Goal: Entertainment & Leisure: Consume media (video, audio)

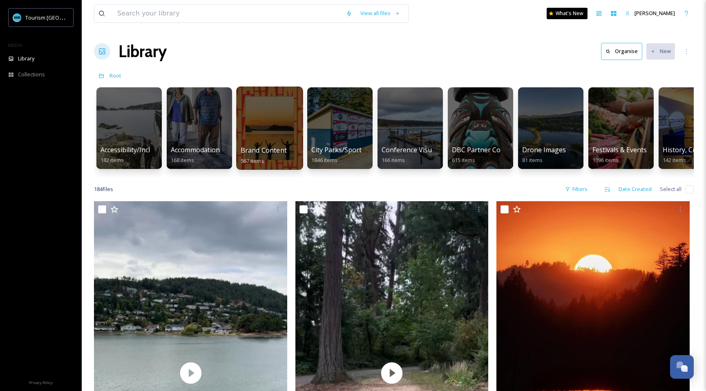
click at [252, 135] on div at bounding box center [269, 128] width 67 height 83
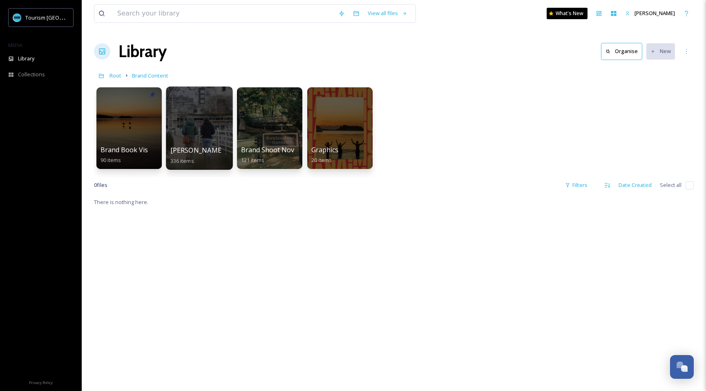
click at [215, 138] on div at bounding box center [199, 128] width 67 height 83
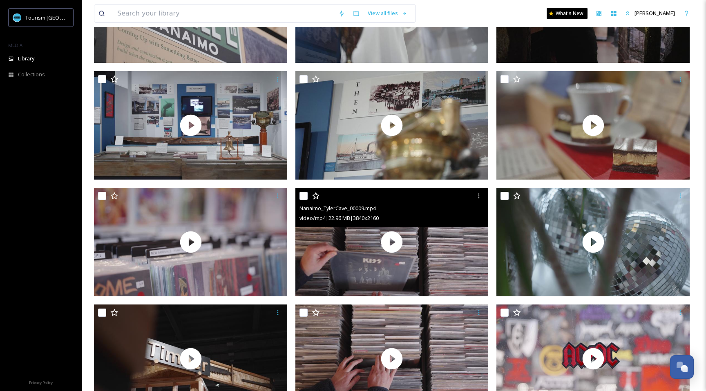
scroll to position [12808, 0]
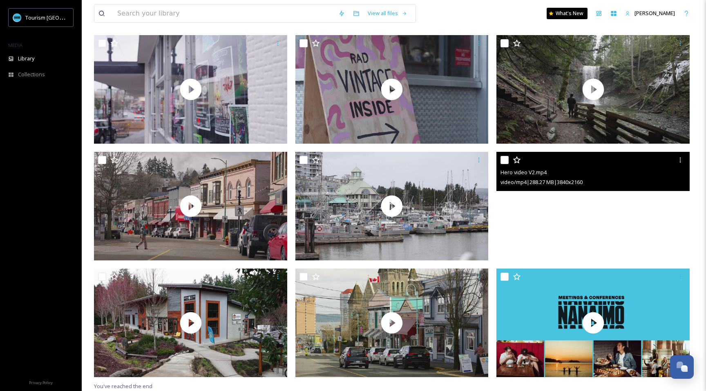
click at [594, 213] on video "Hero video V2.mp4" at bounding box center [592, 206] width 193 height 109
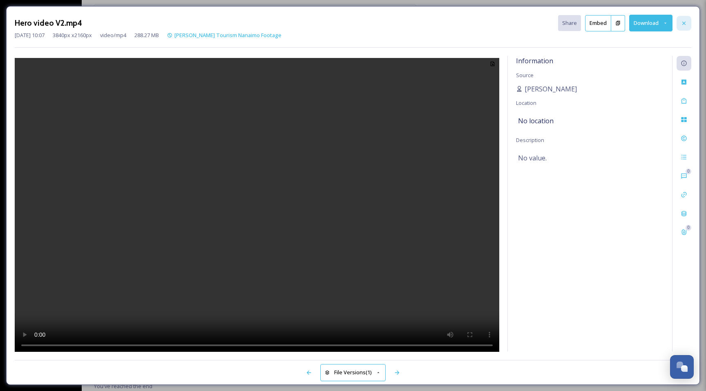
click at [685, 24] on icon at bounding box center [683, 23] width 7 height 7
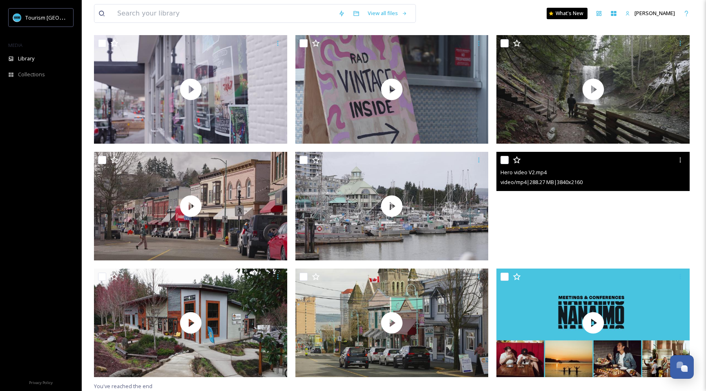
click at [584, 227] on video "Hero video V2.mp4" at bounding box center [592, 206] width 193 height 109
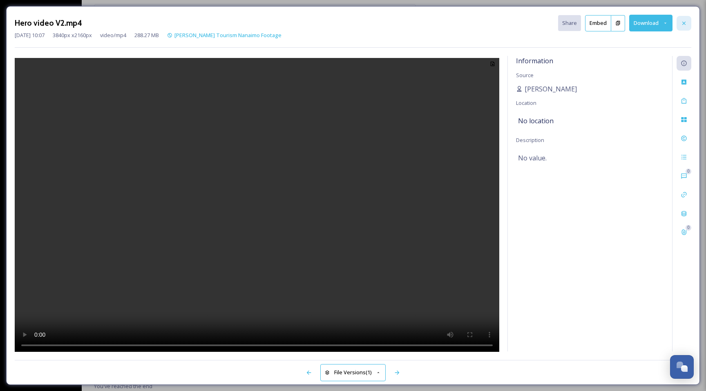
click at [685, 20] on icon at bounding box center [683, 23] width 7 height 7
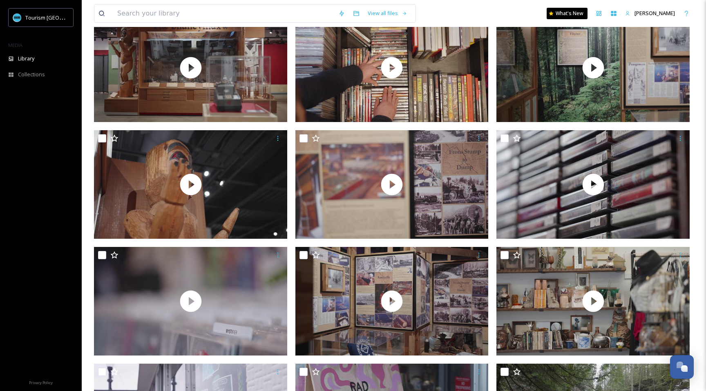
scroll to position [12808, 0]
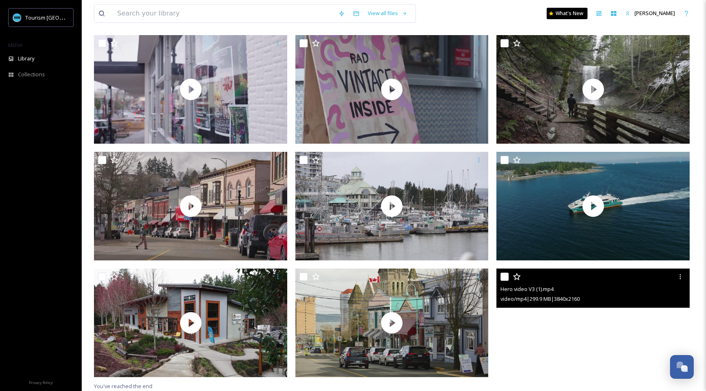
click at [573, 333] on video "Hero video V3 (1).mp4" at bounding box center [592, 323] width 193 height 109
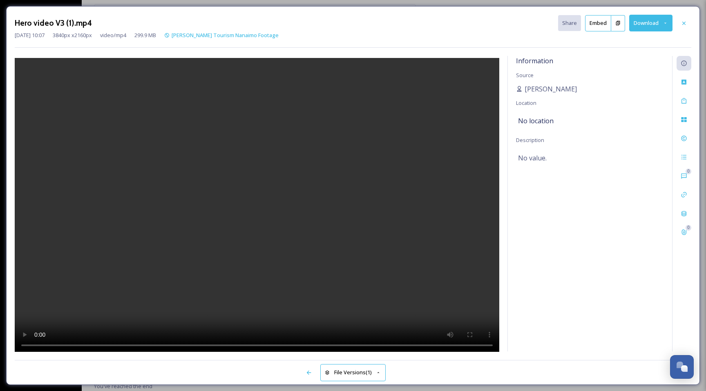
click at [326, 248] on video at bounding box center [257, 206] width 484 height 296
click at [681, 20] on icon at bounding box center [683, 23] width 7 height 7
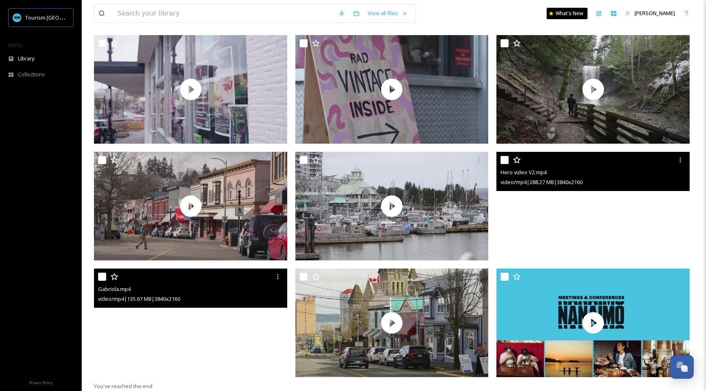
click at [225, 334] on video "Gabriola.mp4" at bounding box center [190, 323] width 193 height 109
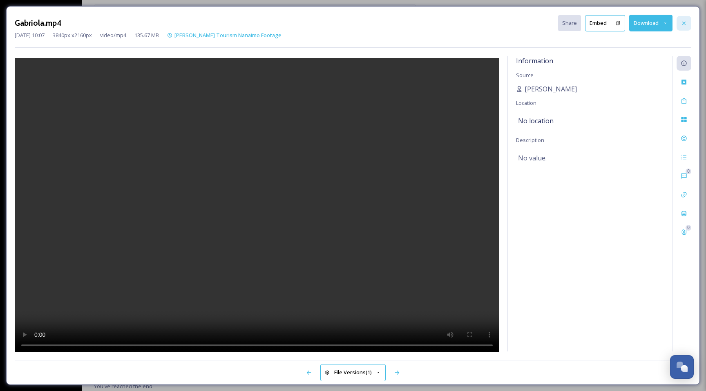
click at [686, 25] on icon at bounding box center [683, 23] width 7 height 7
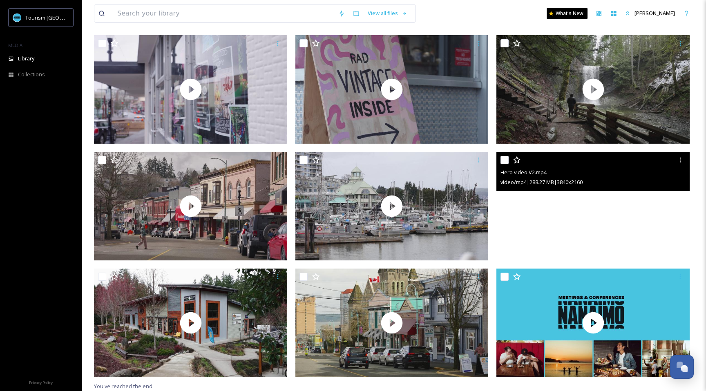
click at [553, 219] on video "Hero video V2.mp4" at bounding box center [592, 206] width 193 height 109
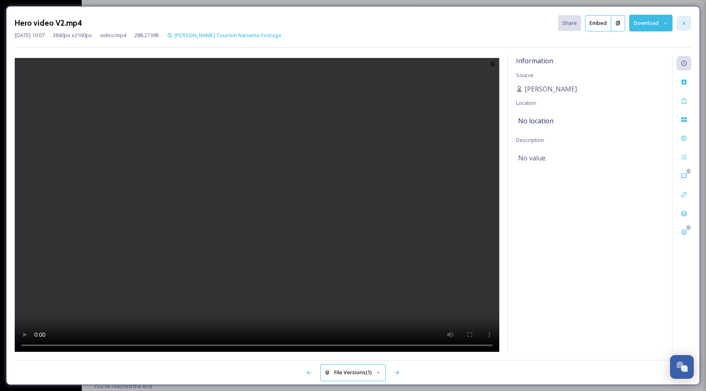
click at [684, 24] on icon at bounding box center [683, 23] width 7 height 7
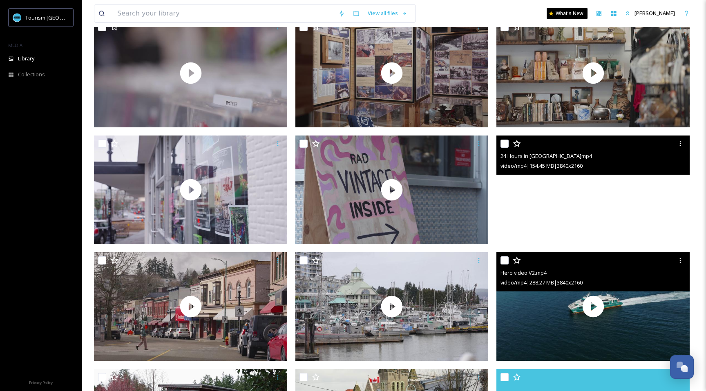
scroll to position [12702, 0]
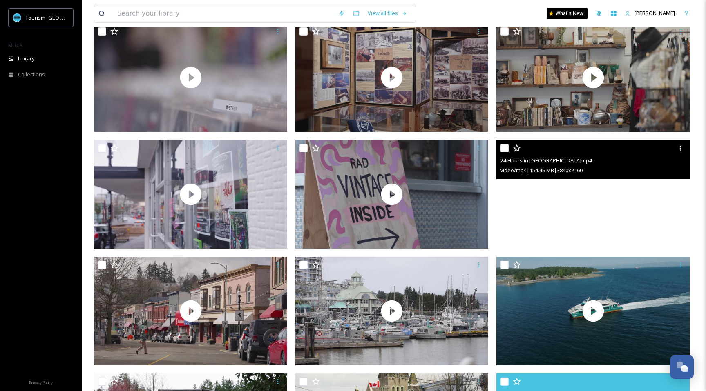
click at [597, 208] on video "24 Hours in Nanaimo.mp4" at bounding box center [592, 194] width 193 height 109
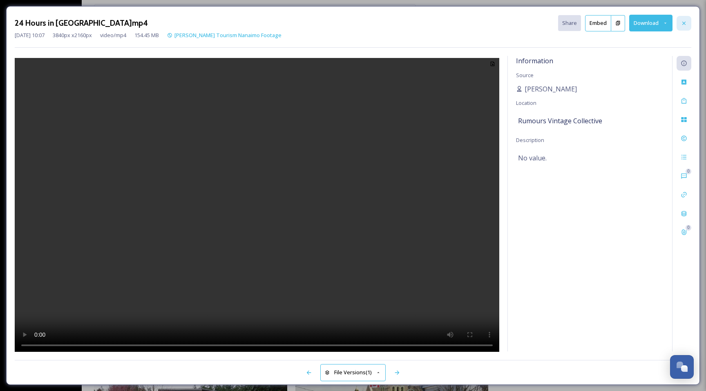
click at [682, 23] on icon at bounding box center [683, 23] width 7 height 7
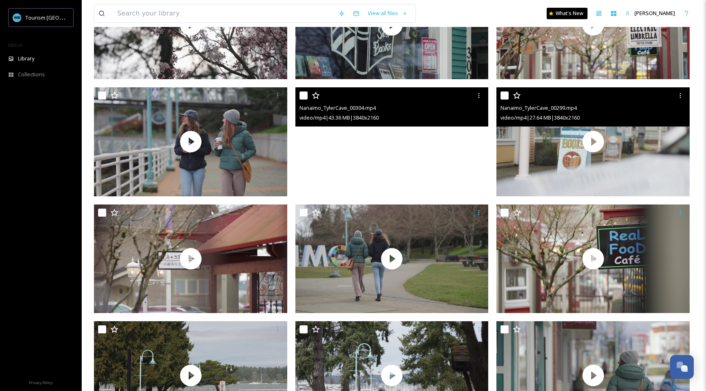
scroll to position [725, 0]
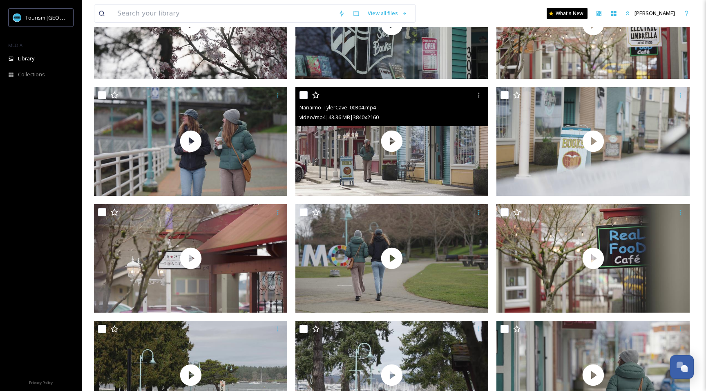
click at [303, 95] on input "checkbox" at bounding box center [303, 95] width 8 height 8
checkbox input "true"
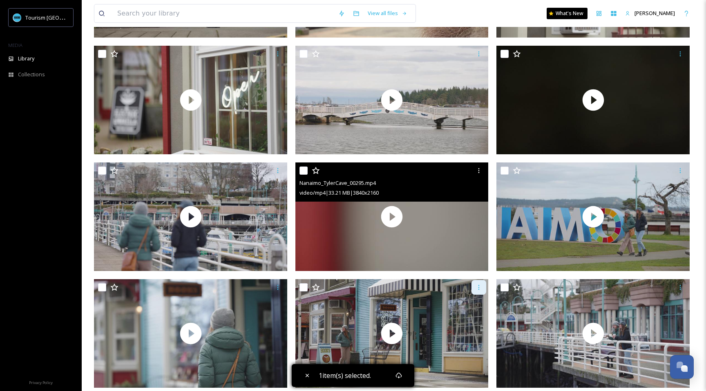
scroll to position [1239, 0]
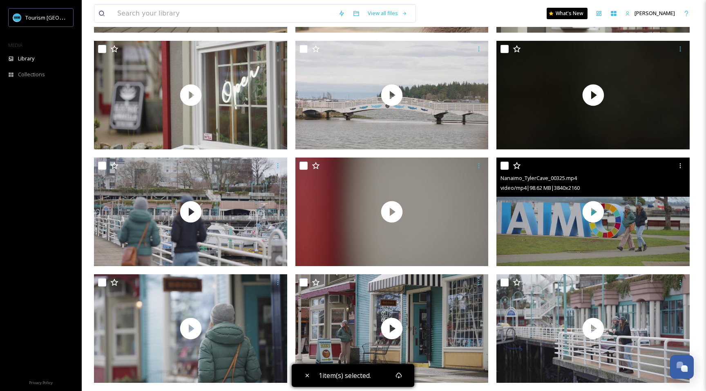
click at [504, 167] on input "checkbox" at bounding box center [504, 166] width 8 height 8
checkbox input "true"
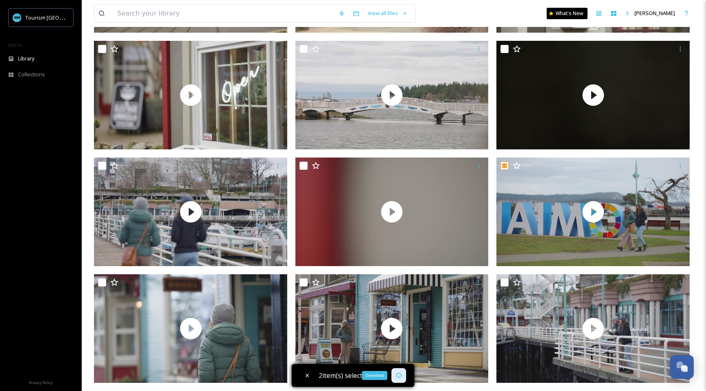
click at [401, 375] on icon at bounding box center [398, 375] width 7 height 7
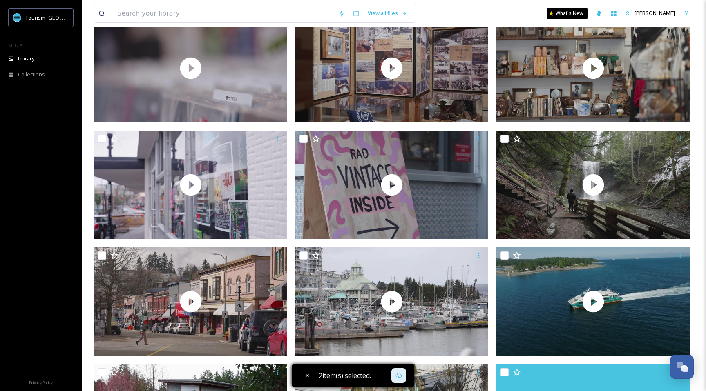
scroll to position [12808, 0]
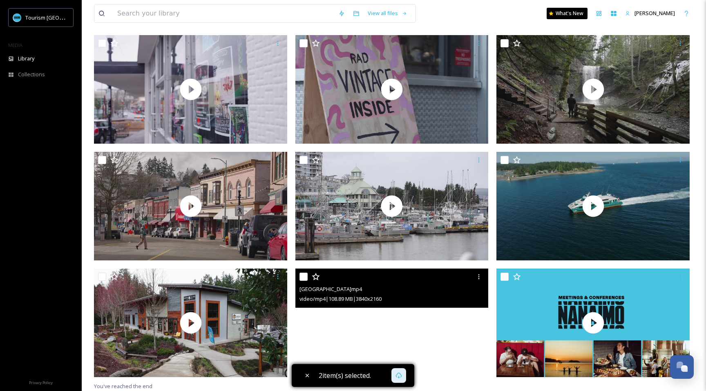
click at [424, 320] on video "Old City Quarter.mp4" at bounding box center [391, 323] width 193 height 109
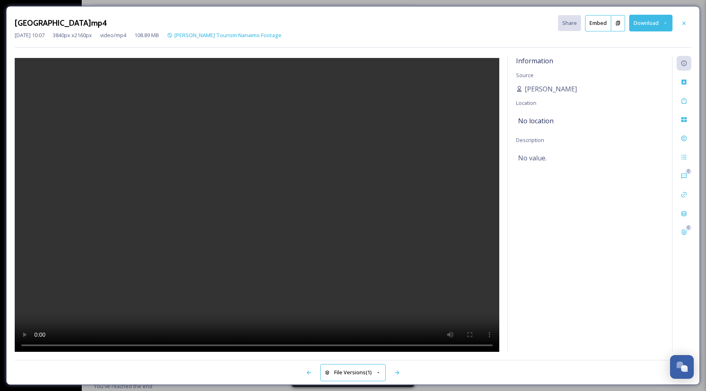
click at [345, 165] on video at bounding box center [257, 206] width 484 height 296
click at [683, 23] on icon at bounding box center [683, 23] width 7 height 7
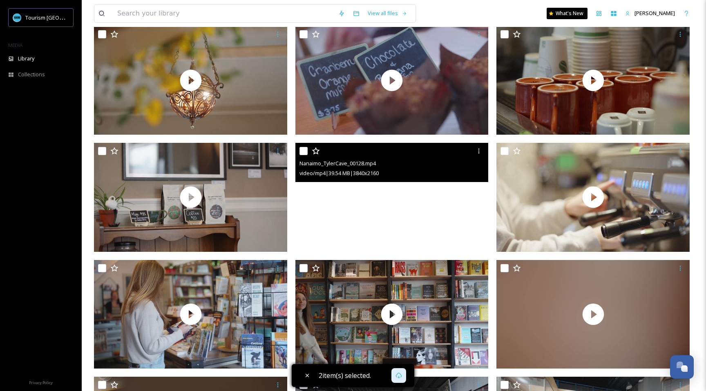
scroll to position [8149, 0]
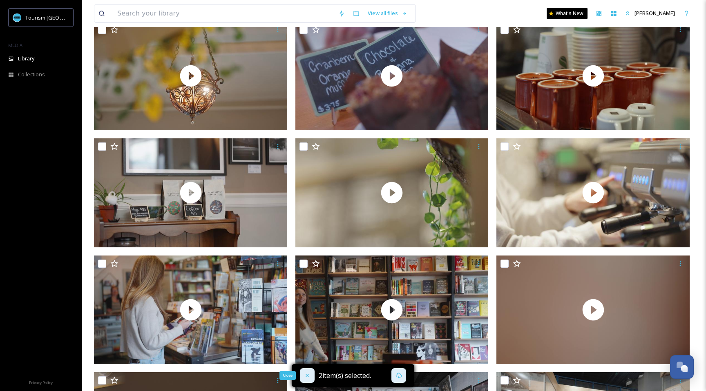
click at [305, 372] on div "Close" at bounding box center [307, 375] width 15 height 15
checkbox input "false"
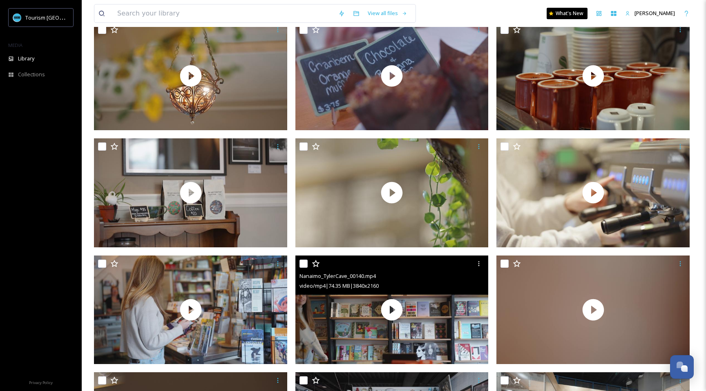
click at [302, 265] on input "checkbox" at bounding box center [303, 264] width 8 height 8
checkbox input "true"
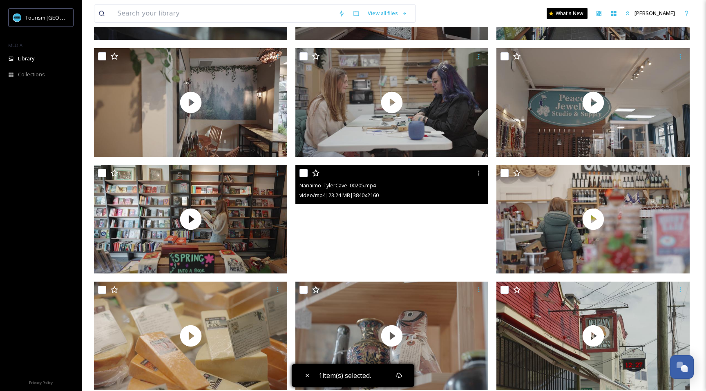
scroll to position [4845, 0]
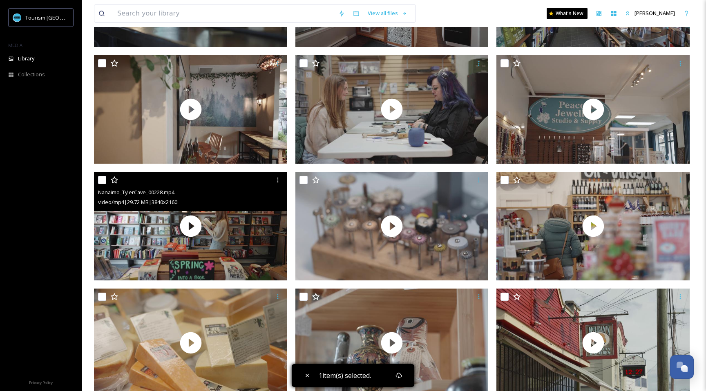
click at [101, 178] on input "checkbox" at bounding box center [102, 180] width 8 height 8
checkbox input "true"
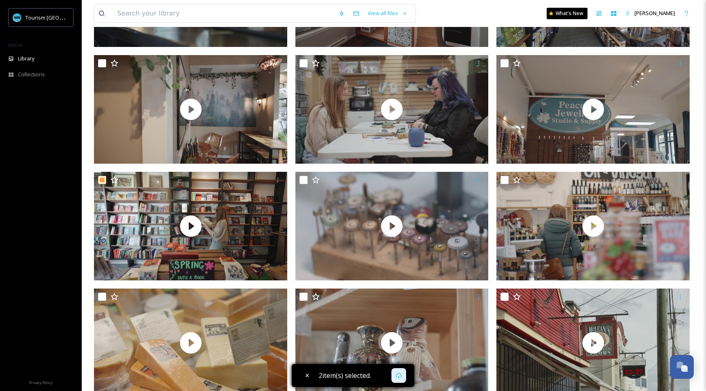
click at [392, 378] on div at bounding box center [398, 375] width 15 height 15
